Goal: Submit feedback/report problem

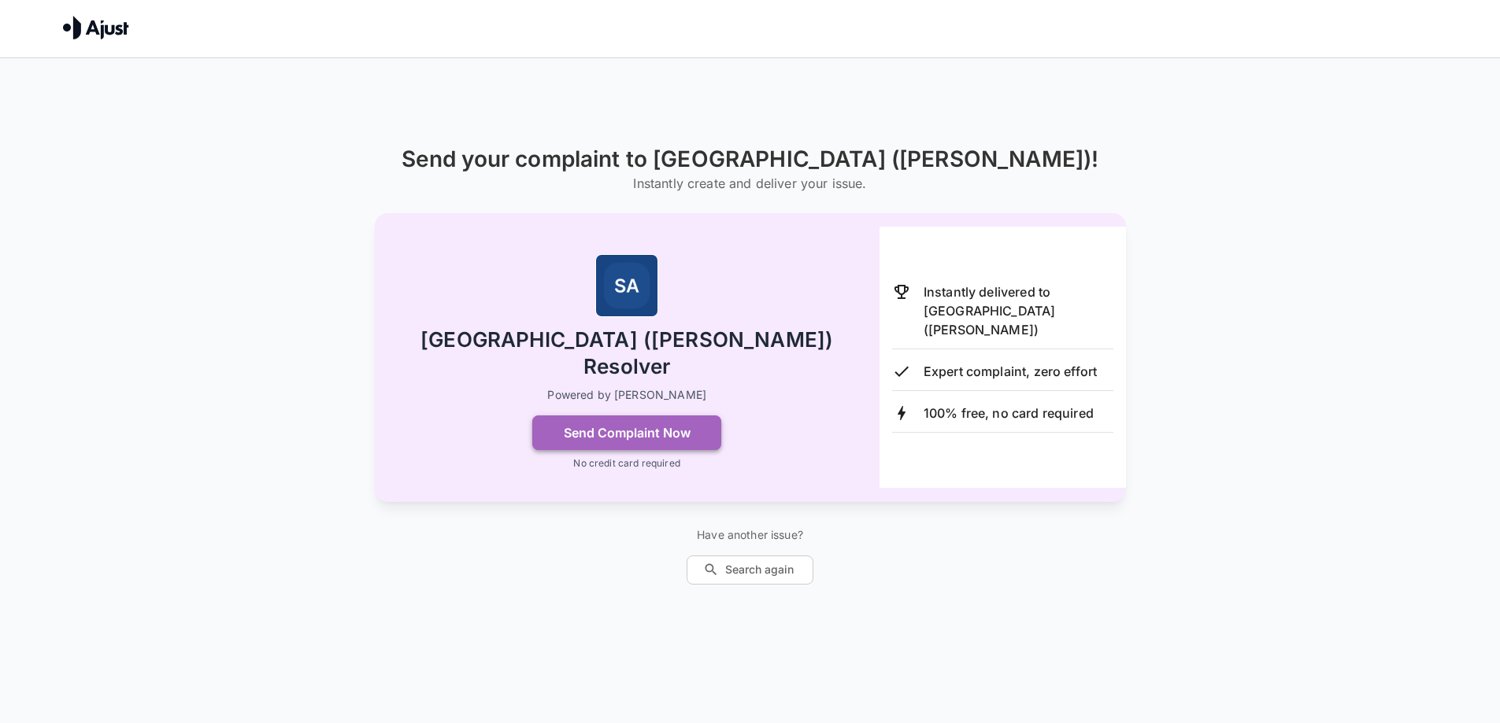
click at [590, 416] on button "Send Complaint Now" at bounding box center [626, 433] width 189 height 35
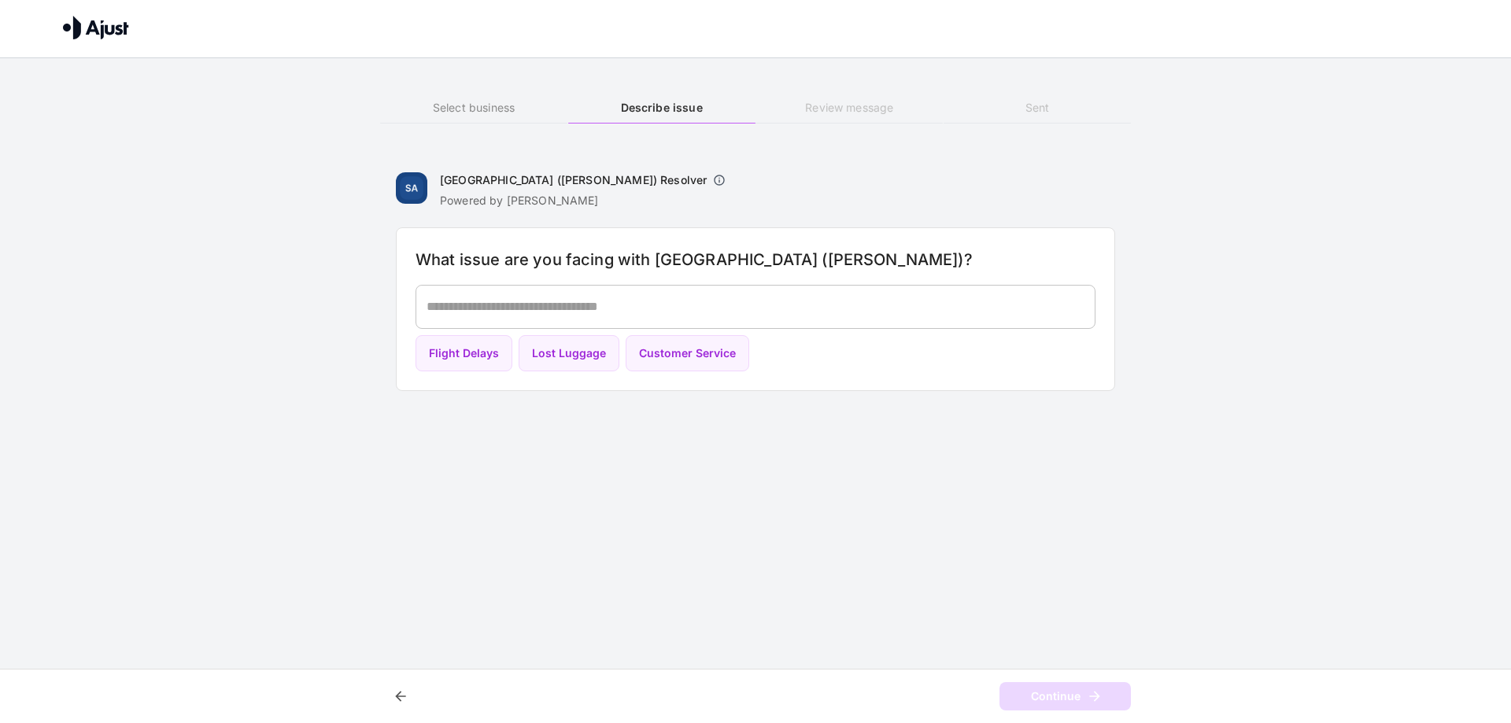
click at [457, 307] on textarea at bounding box center [756, 307] width 658 height 18
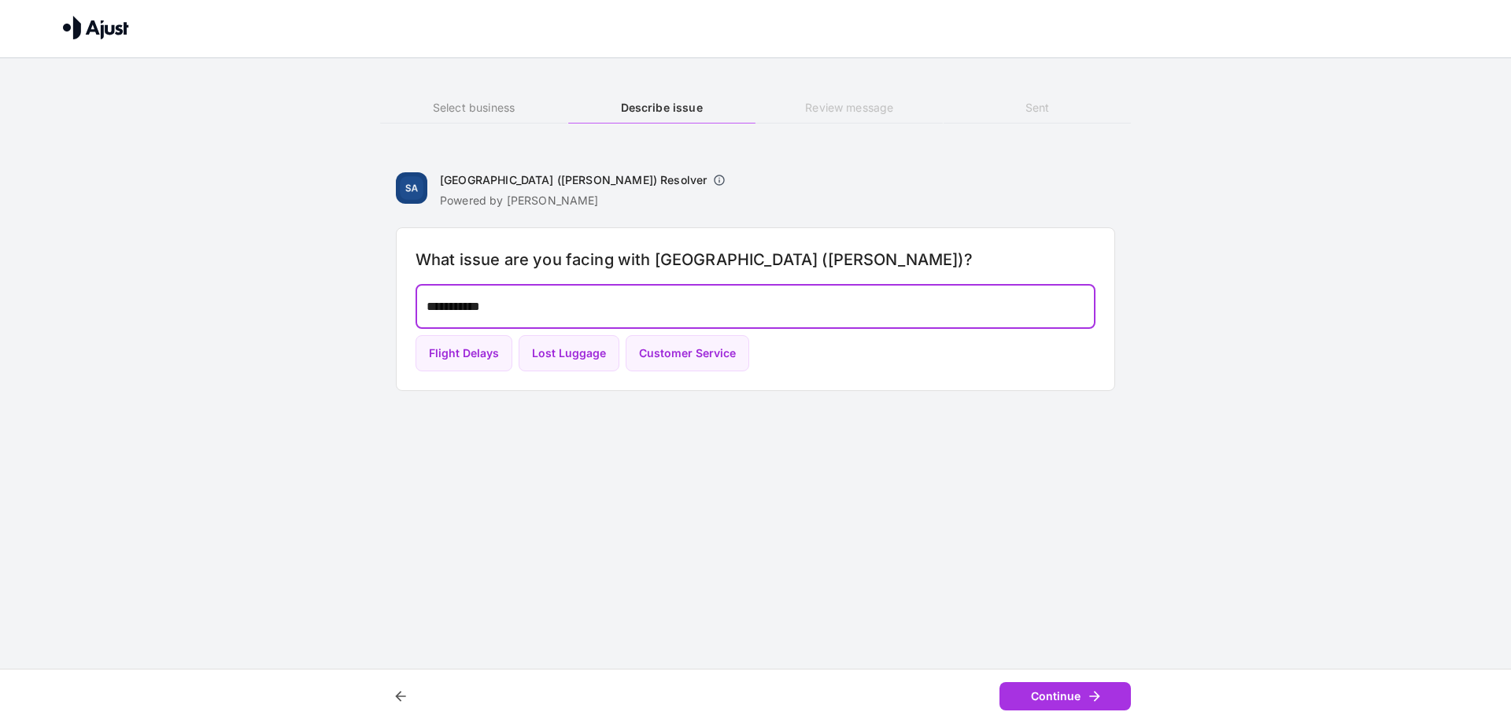
type textarea "**********"
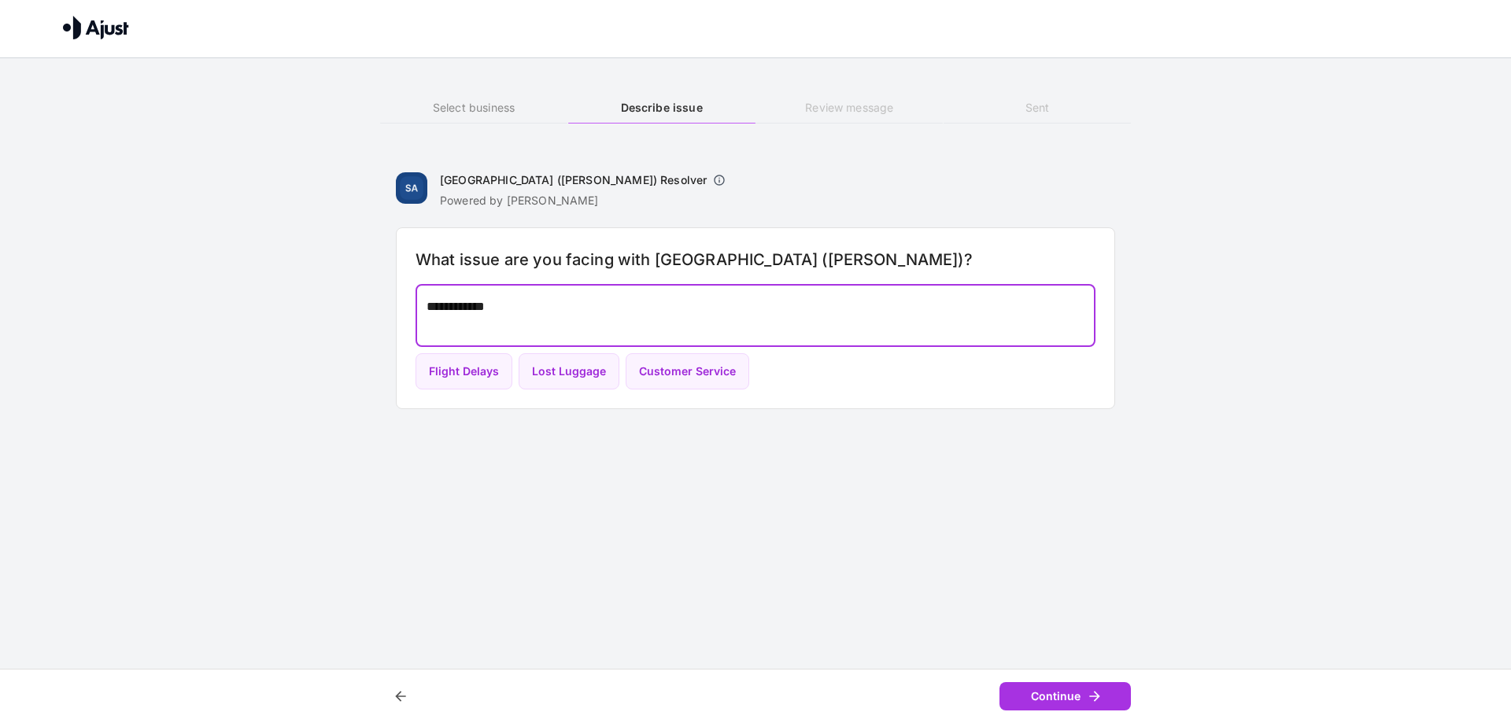
drag, startPoint x: 510, startPoint y: 309, endPoint x: 426, endPoint y: 290, distance: 86.2
click at [426, 290] on div "**********" at bounding box center [756, 316] width 680 height 62
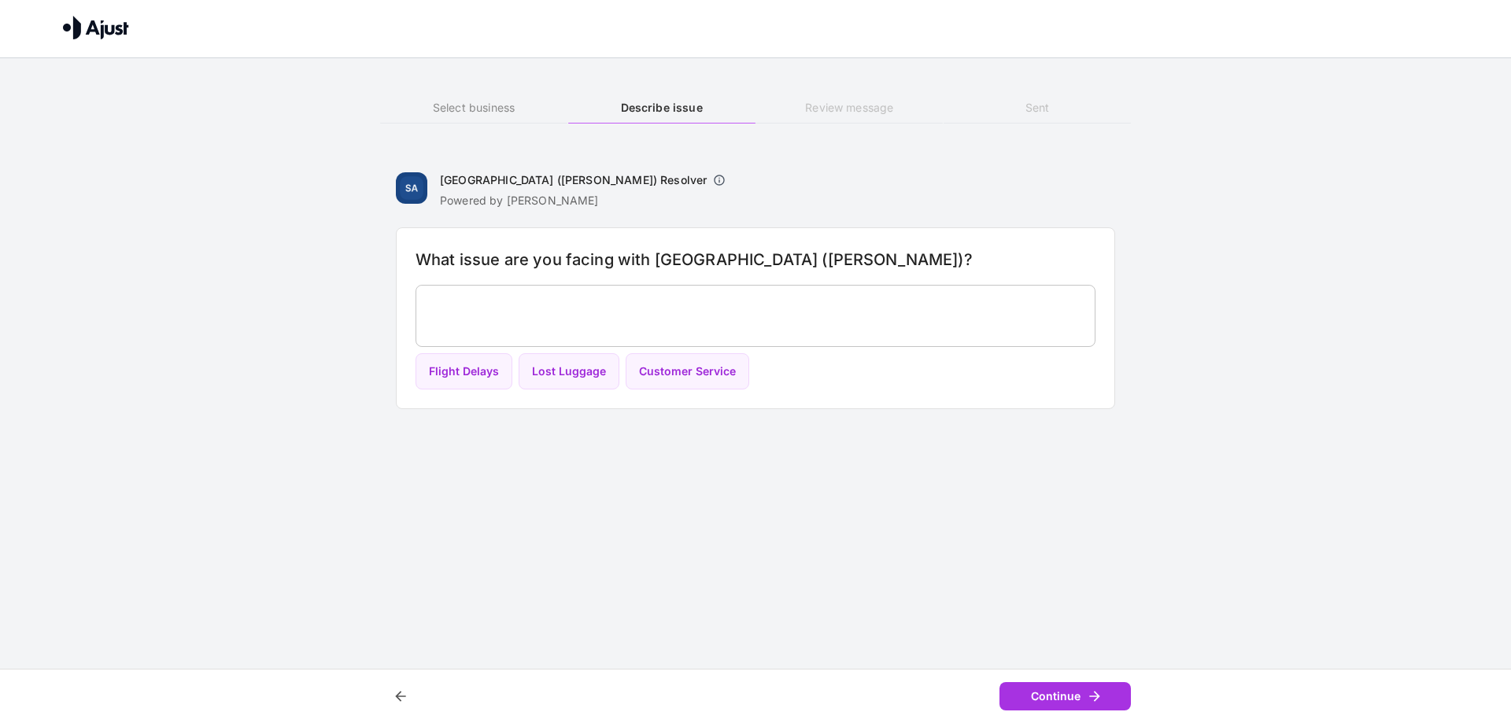
click at [430, 287] on div "* ​" at bounding box center [756, 316] width 680 height 62
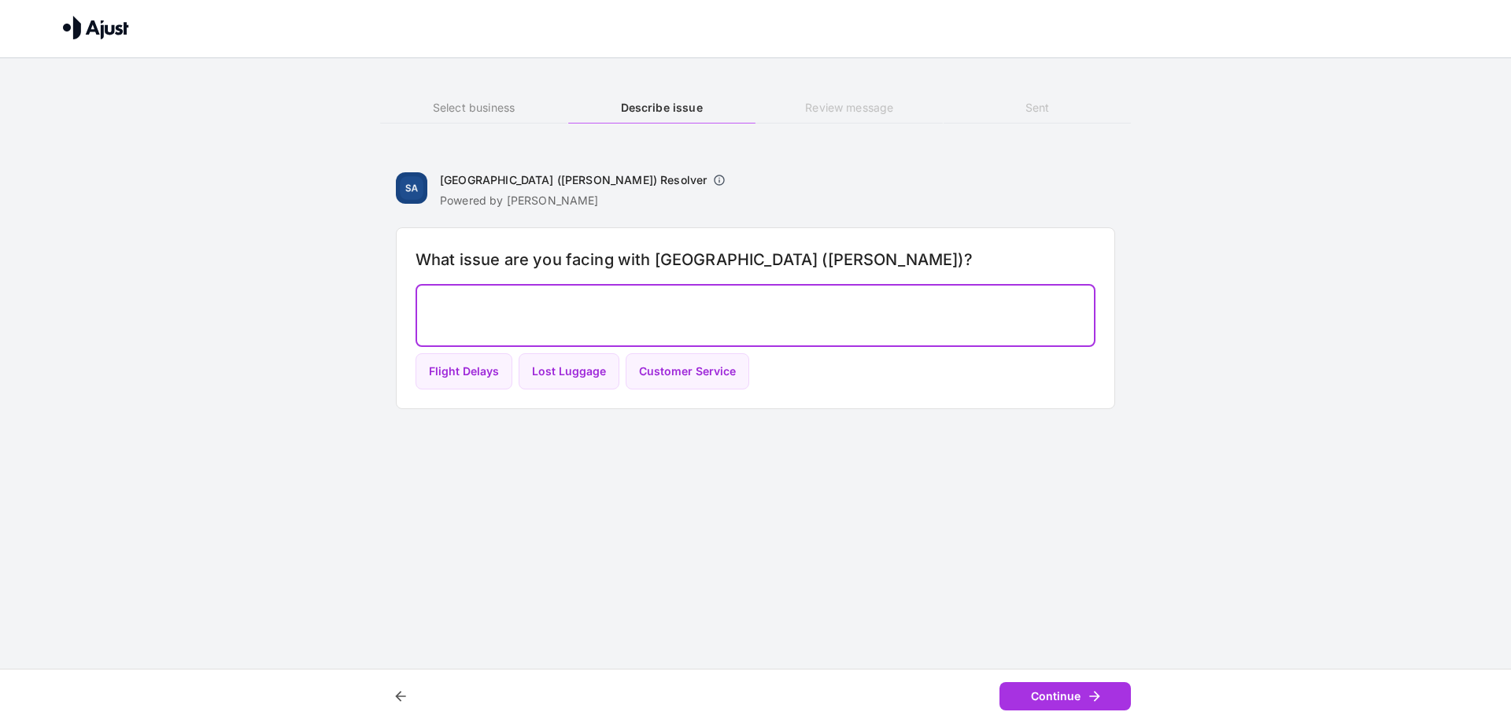
click at [427, 294] on div "* ​" at bounding box center [756, 316] width 680 height 62
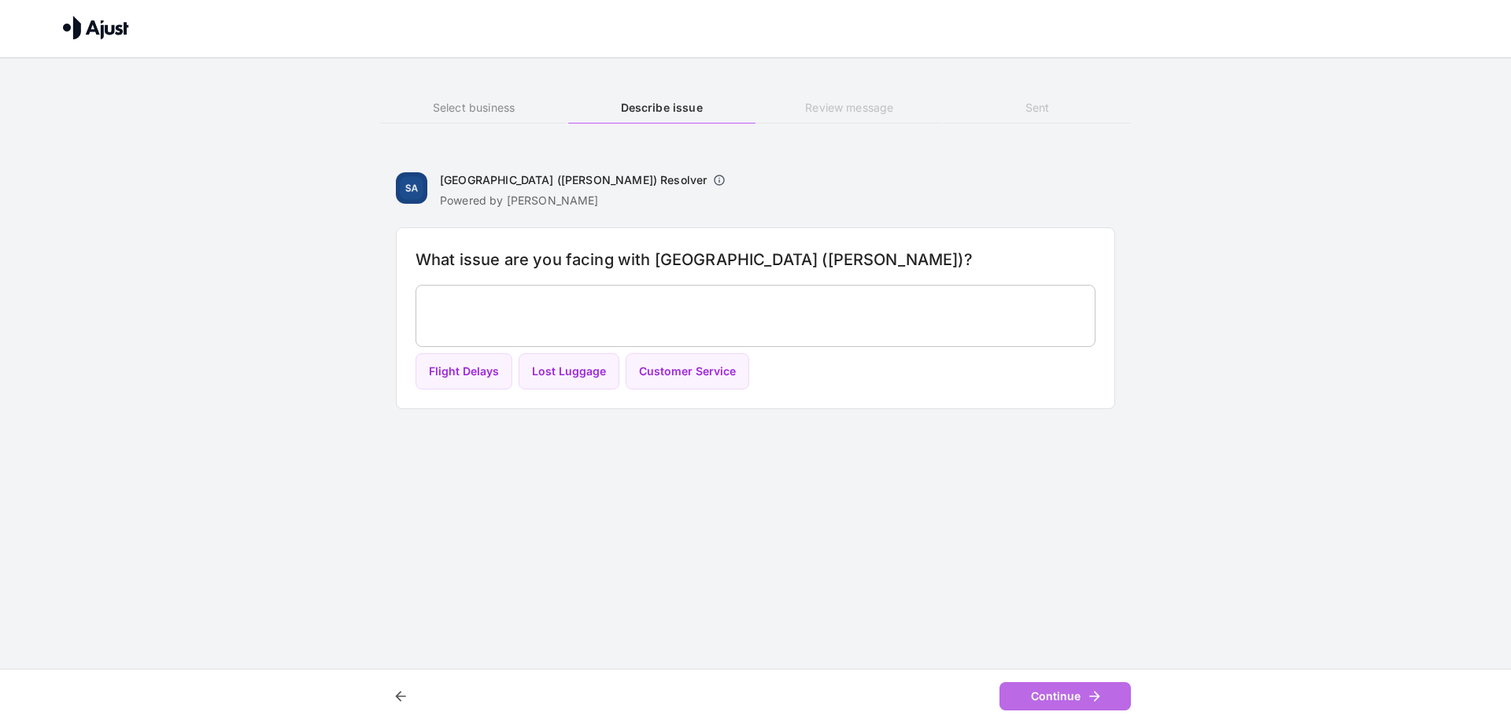
click at [1059, 696] on button "Continue" at bounding box center [1065, 697] width 131 height 29
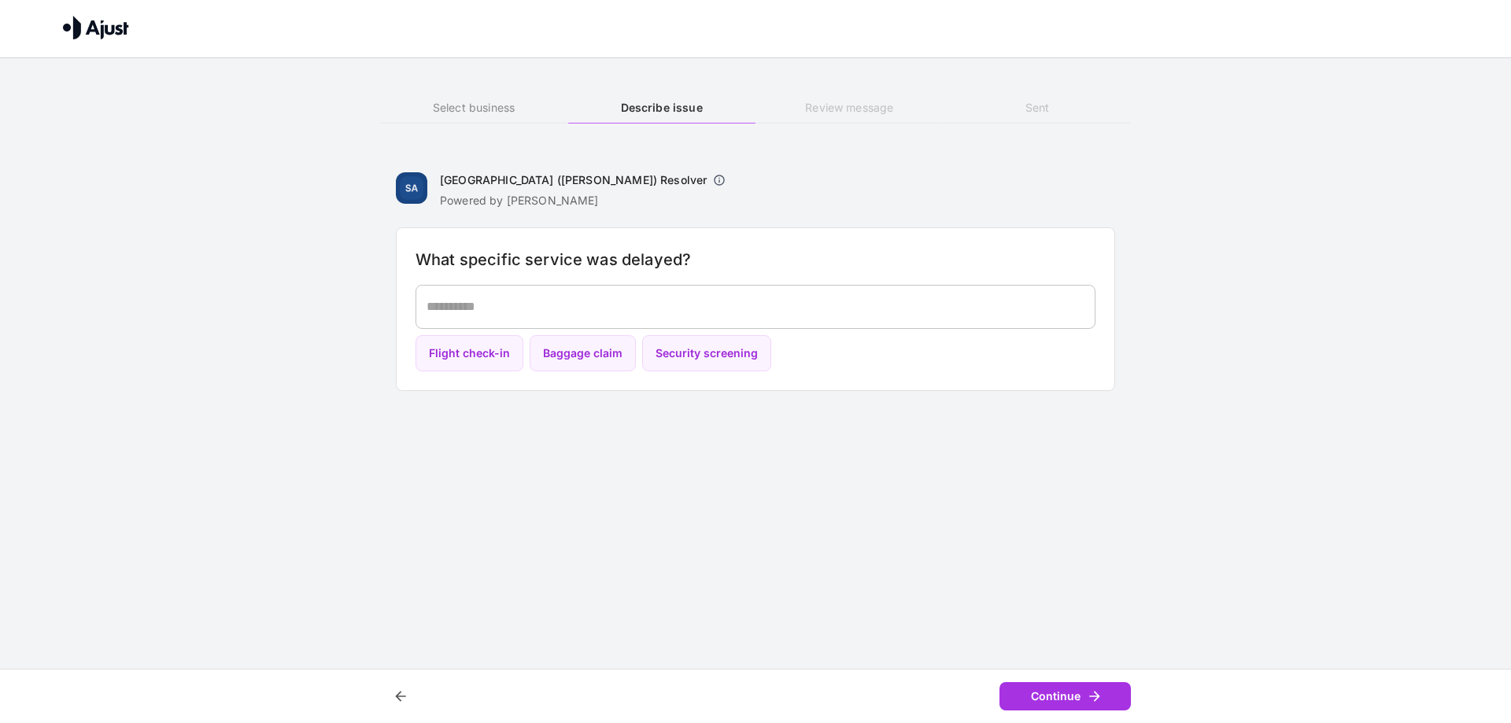
click at [1059, 696] on button "Continue" at bounding box center [1065, 697] width 131 height 29
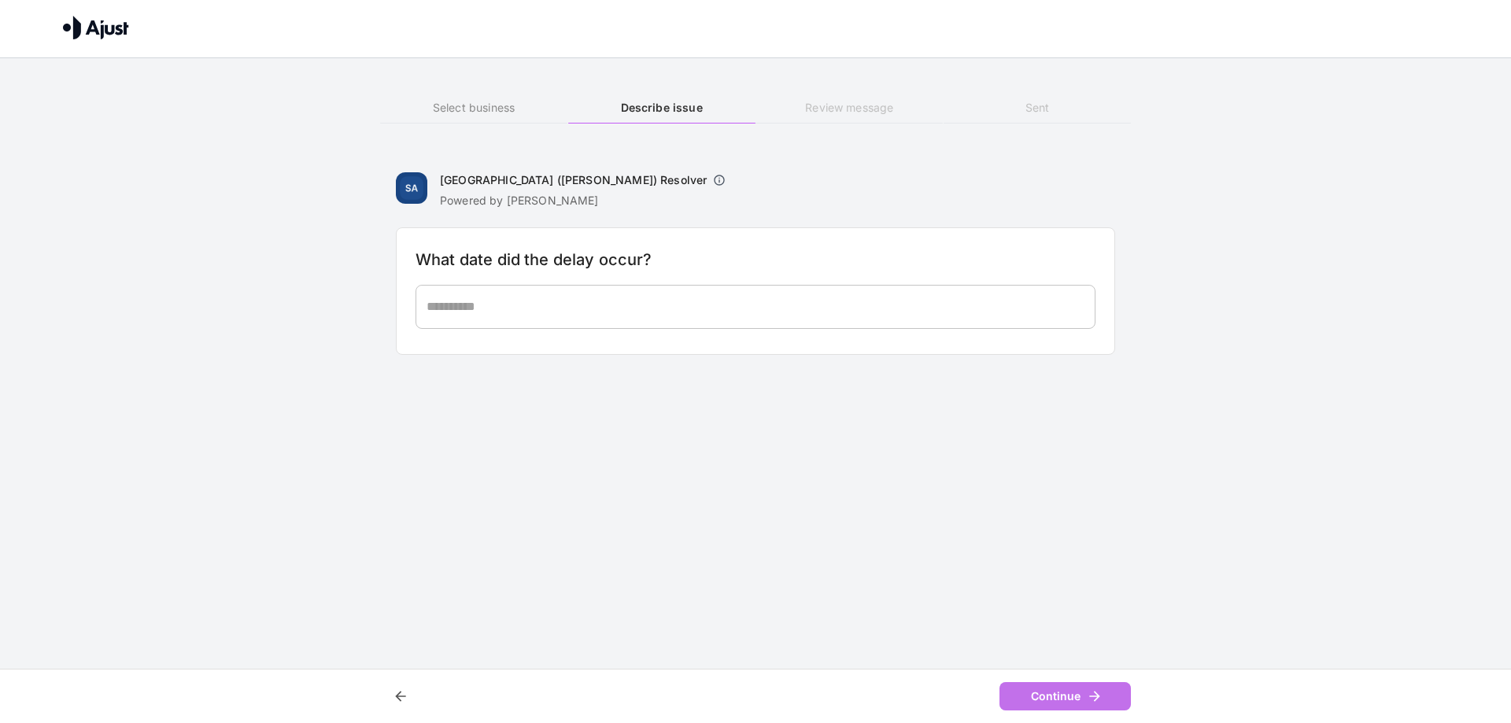
click at [1059, 696] on button "Continue" at bounding box center [1065, 697] width 131 height 29
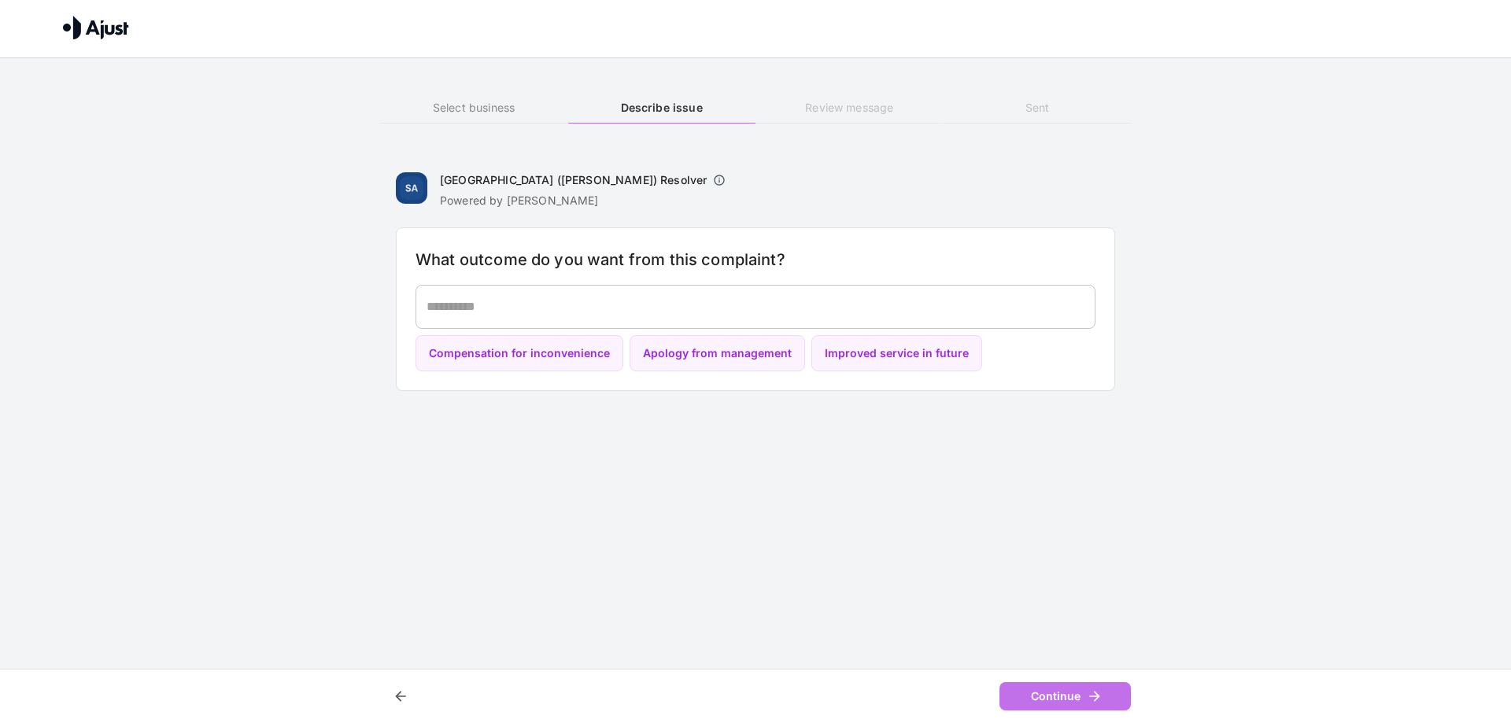
click at [1059, 696] on button "Continue" at bounding box center [1065, 697] width 131 height 29
